Goal: Information Seeking & Learning: Find specific fact

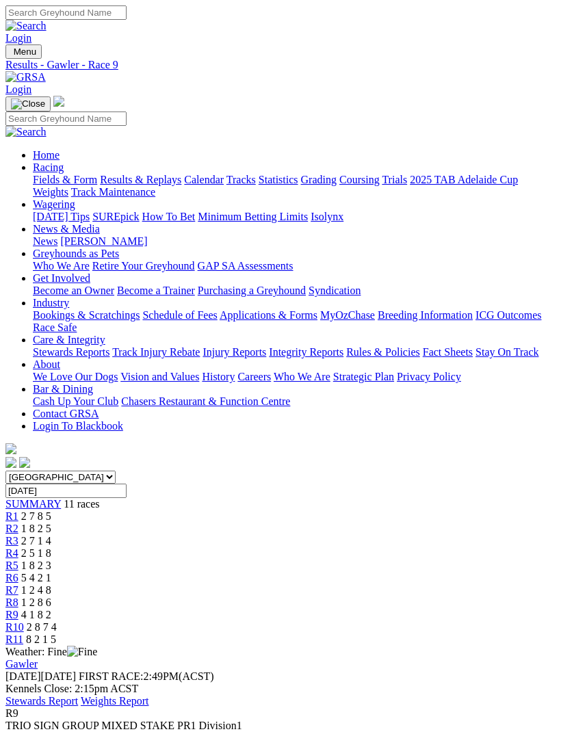
scroll to position [102, 0]
click at [11, 55] on img "Toggle navigation" at bounding box center [11, 55] width 0 height 0
click at [184, 185] on link "Calendar" at bounding box center [204, 180] width 40 height 12
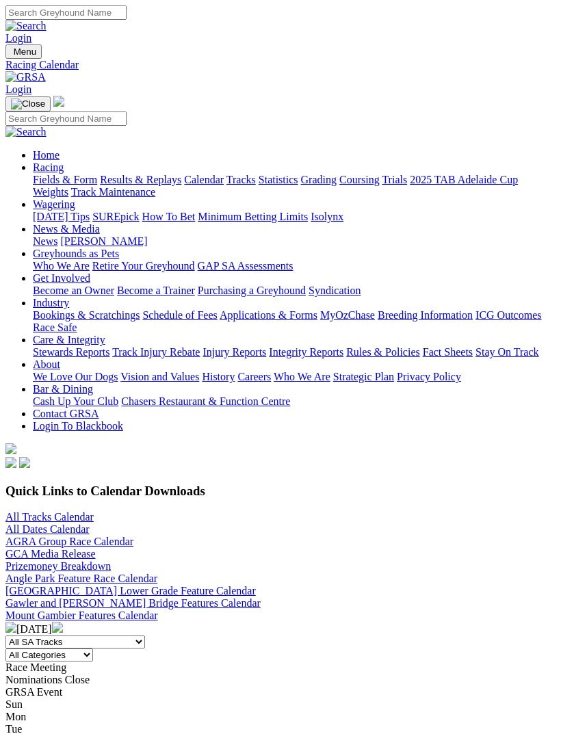
click at [64, 511] on link "All Tracks Calendar" at bounding box center [49, 517] width 88 height 12
click at [141, 185] on link "Results & Replays" at bounding box center [140, 180] width 81 height 12
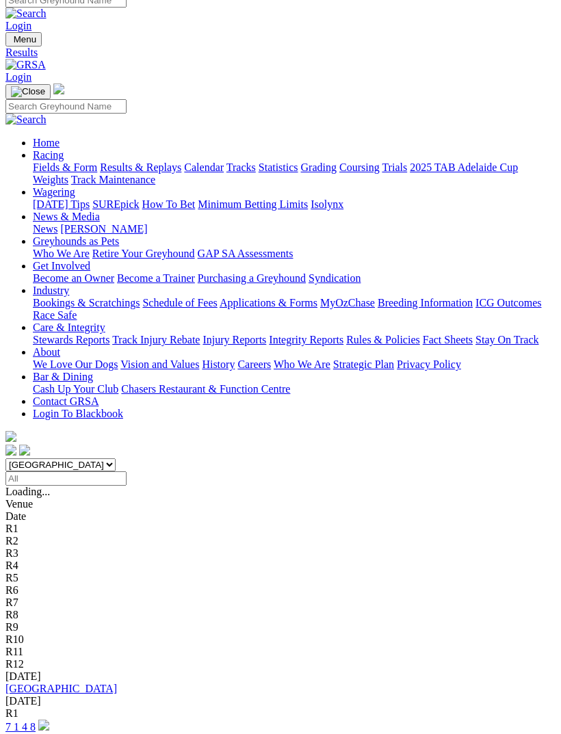
scroll to position [14, 0]
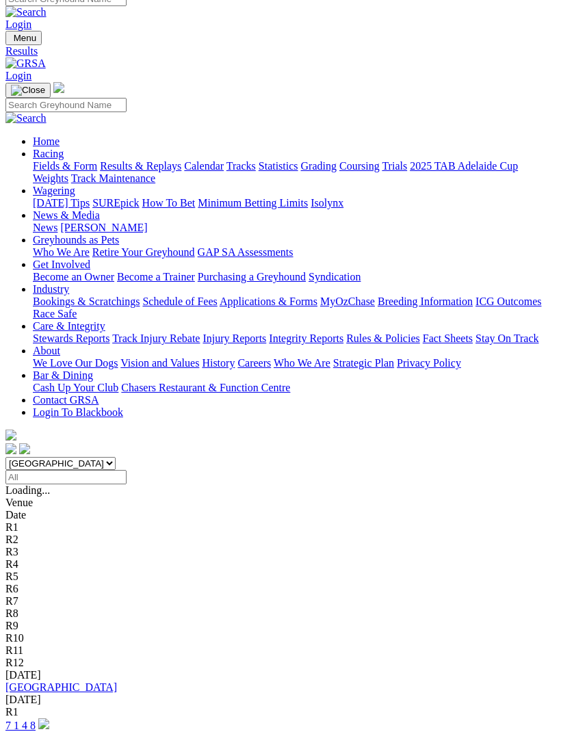
click at [127, 470] on input "Select date" at bounding box center [65, 477] width 121 height 14
type input "[DATE]"
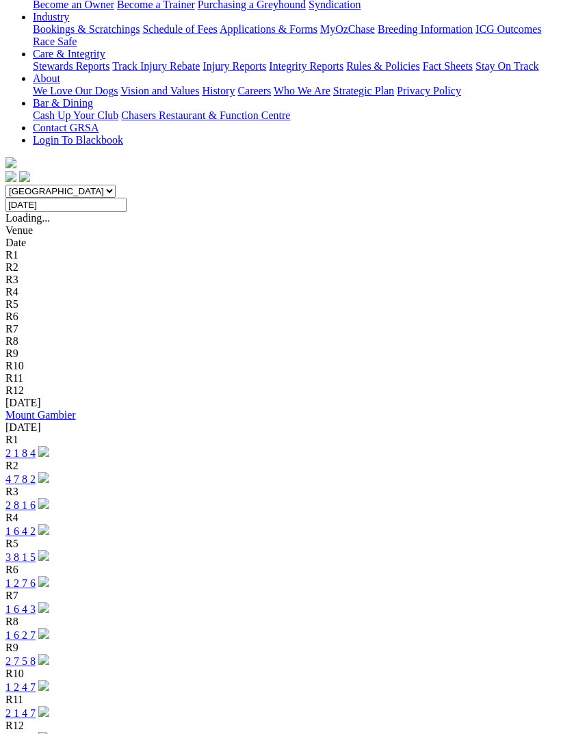
scroll to position [294, 0]
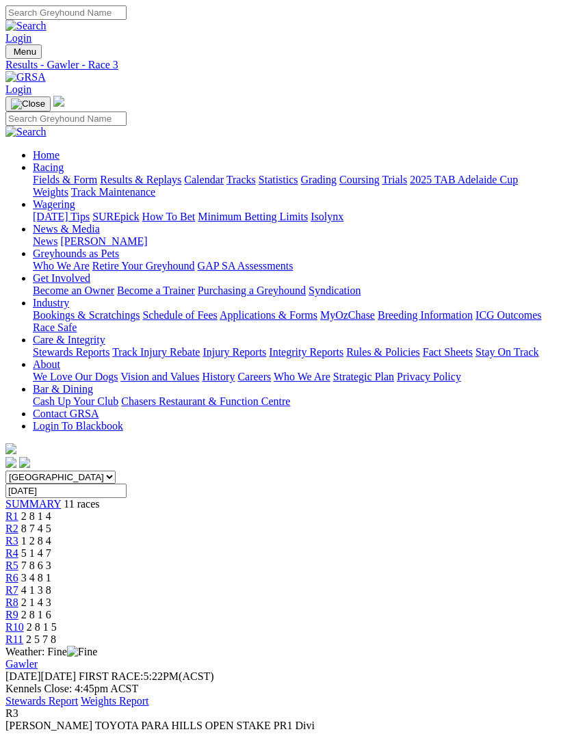
click at [18, 547] on span "R4" at bounding box center [11, 553] width 13 height 12
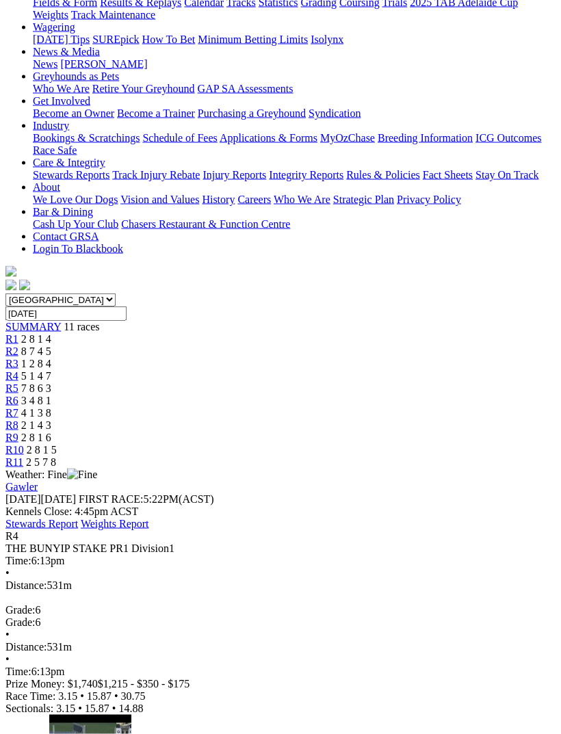
scroll to position [178, 0]
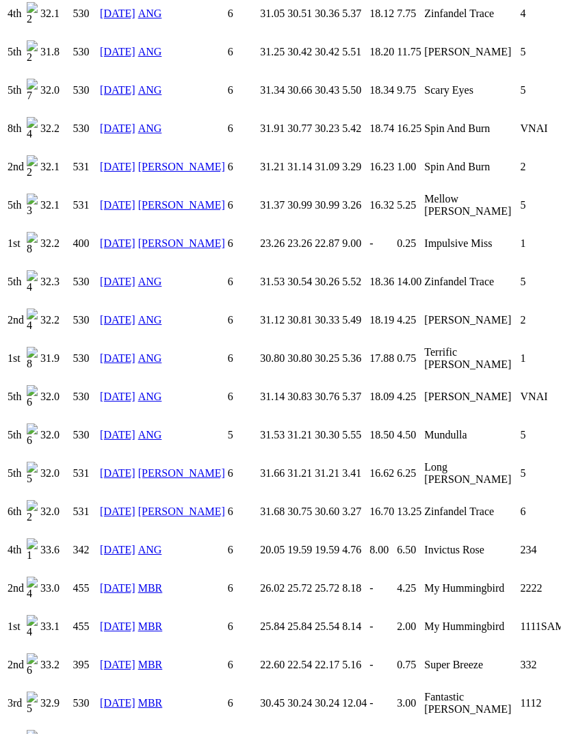
scroll to position [1364, 0]
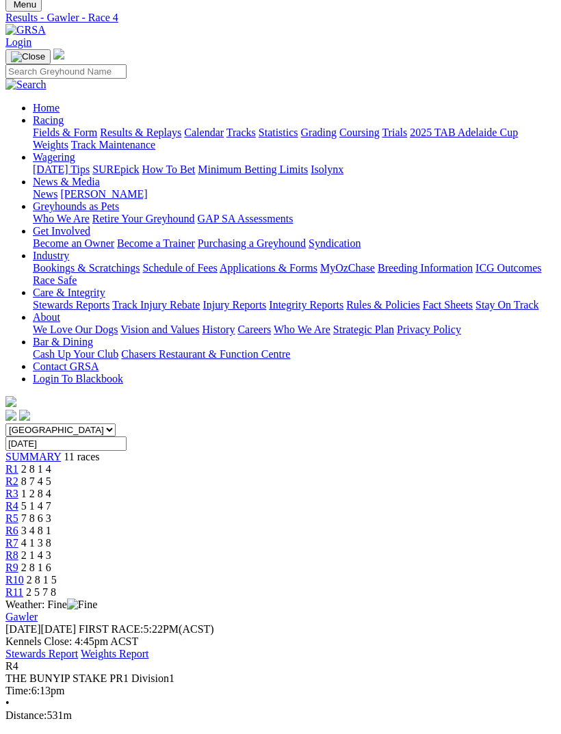
scroll to position [47, 0]
click at [18, 513] on span "R5" at bounding box center [11, 519] width 13 height 12
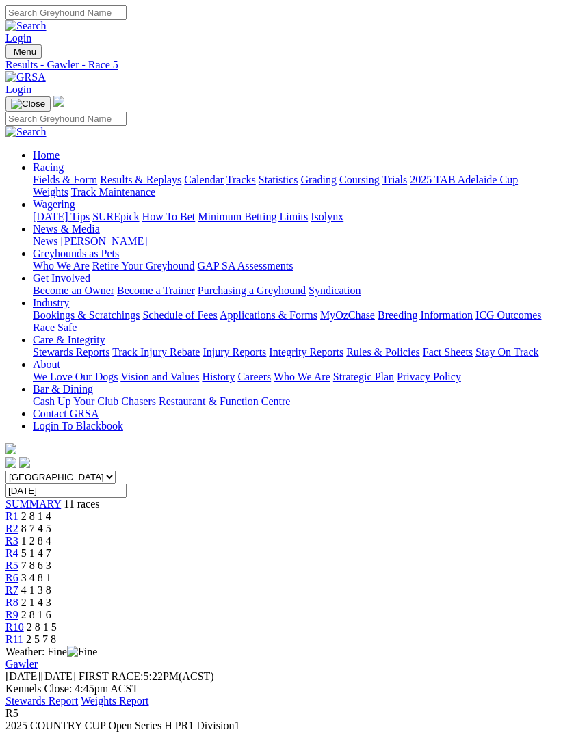
click at [18, 572] on link "R6" at bounding box center [11, 578] width 13 height 12
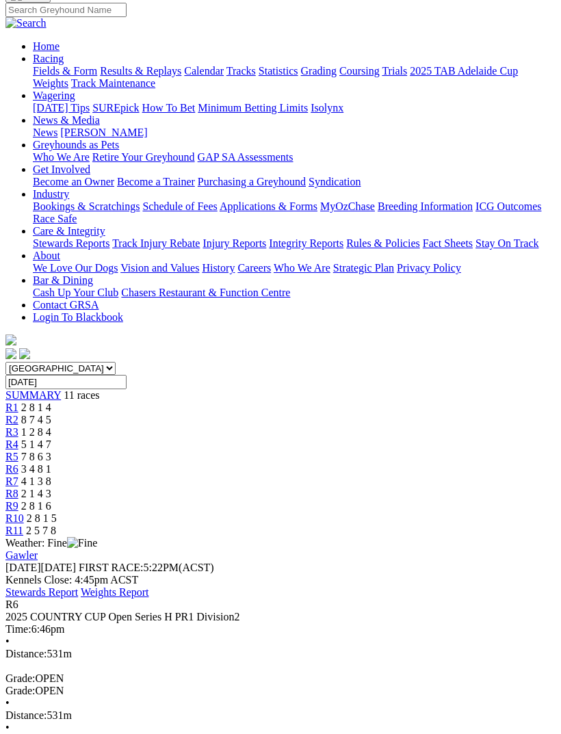
click at [18, 476] on link "R7" at bounding box center [11, 482] width 13 height 12
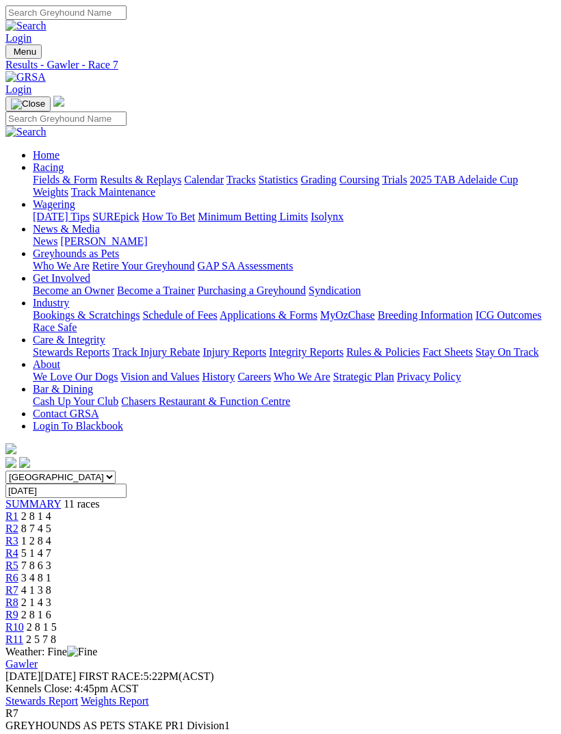
click at [18, 547] on span "R4" at bounding box center [11, 553] width 13 height 12
click at [18, 597] on span "R8" at bounding box center [11, 603] width 13 height 12
click at [18, 584] on span "R7" at bounding box center [11, 590] width 13 height 12
click at [18, 547] on span "R4" at bounding box center [11, 553] width 13 height 12
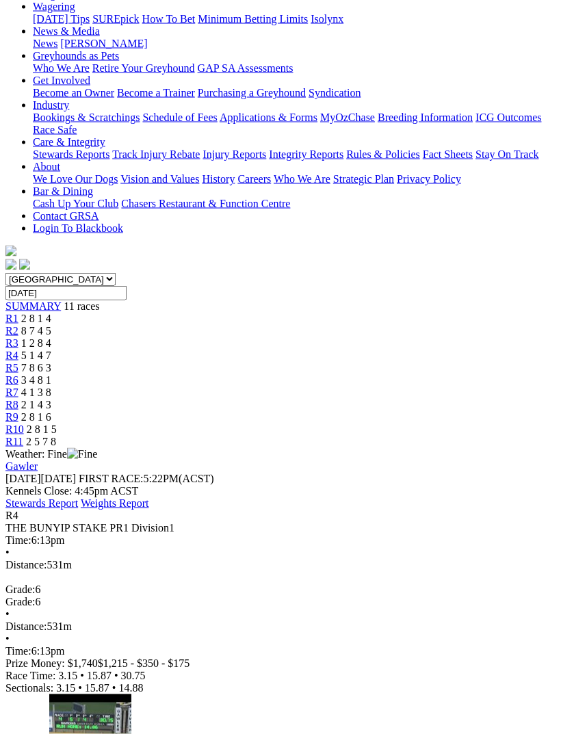
scroll to position [198, 0]
